Goal: Task Accomplishment & Management: Manage account settings

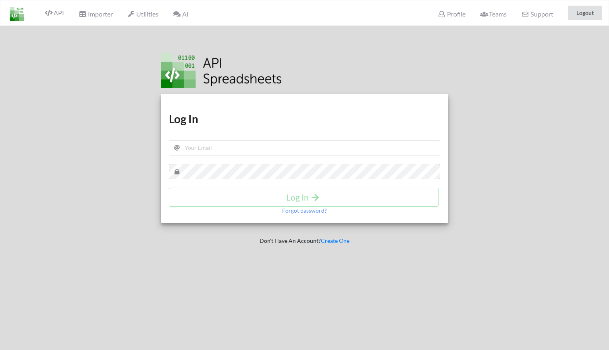
click at [70, 153] on div at bounding box center [71, 201] width 155 height 350
click at [269, 149] on input "text" at bounding box center [304, 147] width 271 height 15
type input "winecellargpt@gmail.com"
click at [331, 194] on h4 "Log In" at bounding box center [303, 197] width 253 height 10
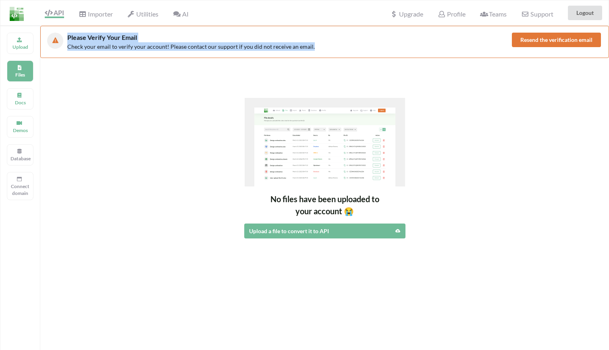
drag, startPoint x: 66, startPoint y: 38, endPoint x: 206, endPoint y: 52, distance: 140.7
click at [206, 52] on div "Please Verify Your Email Check your email to verify your account! Please contac…" at bounding box center [324, 42] width 569 height 32
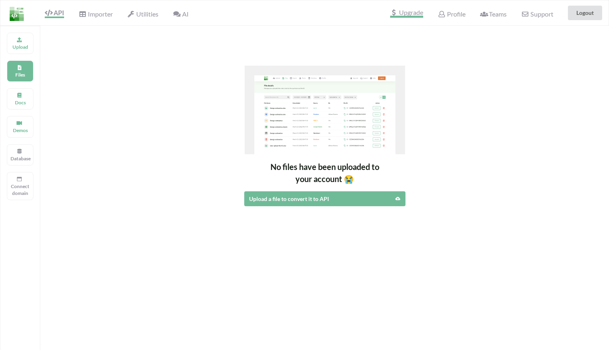
click at [406, 14] on span "Upgrade" at bounding box center [406, 13] width 33 height 8
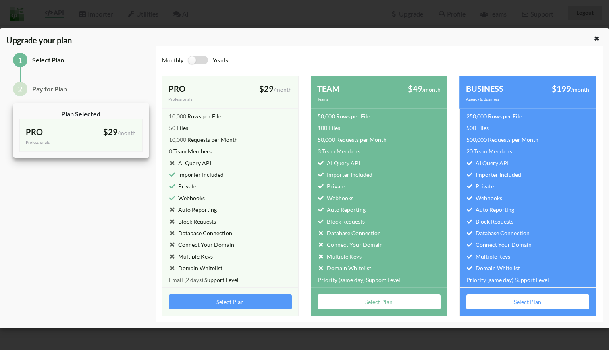
click at [196, 57] on label at bounding box center [198, 60] width 20 height 8
checkbox input "true"
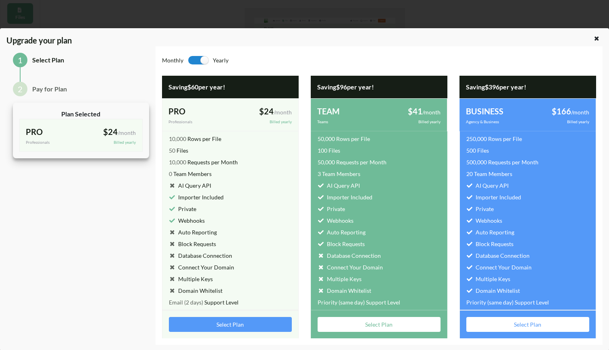
drag, startPoint x: 463, startPoint y: 87, endPoint x: 548, endPoint y: 86, distance: 85.1
click at [548, 86] on div "Saving $396 per year!" at bounding box center [528, 87] width 137 height 23
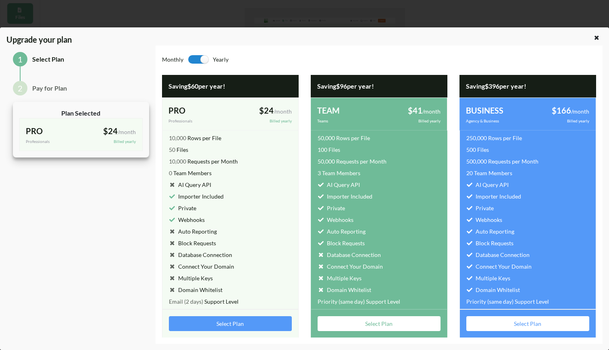
scroll to position [1, 0]
click at [87, 204] on div "1 Select Plan 2 Pay for Plan Plan Selected PRO Professionals $24 /month Billed …" at bounding box center [80, 195] width 149 height 299
click at [63, 250] on div "1 Select Plan 2 Pay for Plan Plan Selected PRO Professionals $24 /month Billed …" at bounding box center [80, 195] width 149 height 299
click at [597, 35] on div at bounding box center [598, 38] width 10 height 10
